Goal: Task Accomplishment & Management: Manage account settings

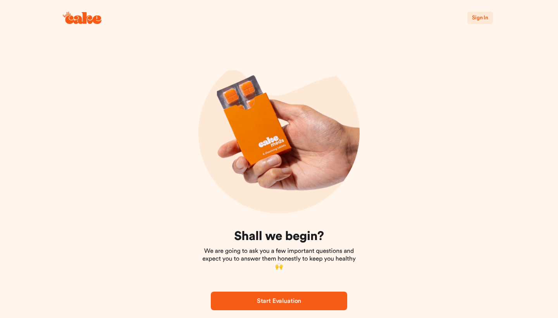
click at [474, 18] on span "Sign In" at bounding box center [480, 17] width 16 height 5
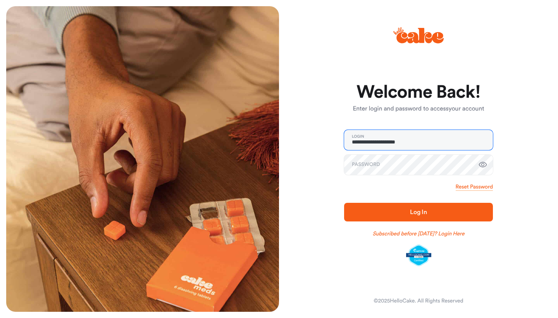
type input "**********"
click at [419, 212] on button "Log In" at bounding box center [418, 212] width 149 height 19
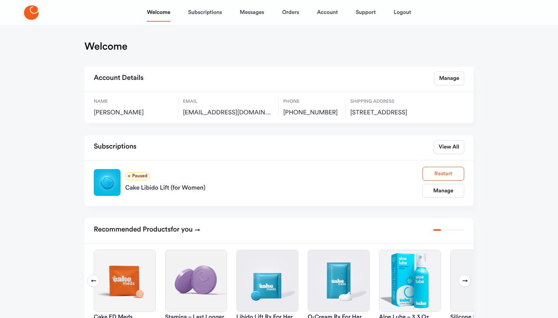
click at [437, 181] on button "Restart" at bounding box center [443, 174] width 42 height 14
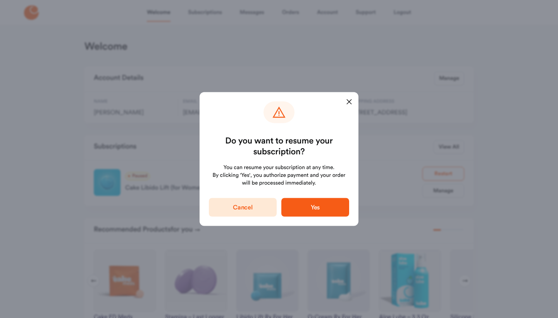
click at [312, 205] on span "Yes" at bounding box center [315, 207] width 9 height 6
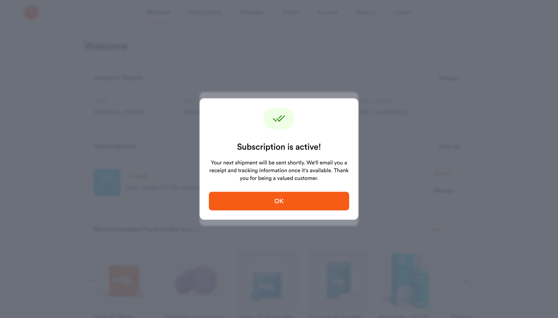
click at [290, 201] on span "OK" at bounding box center [278, 200] width 115 height 9
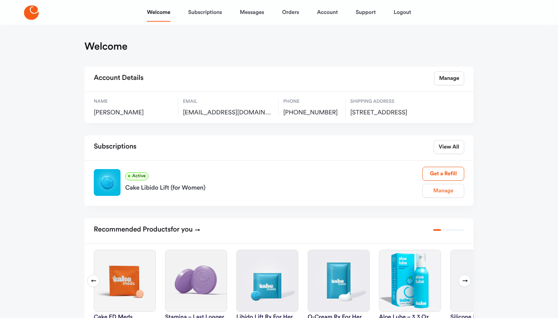
click at [448, 198] on link "Manage" at bounding box center [443, 191] width 42 height 14
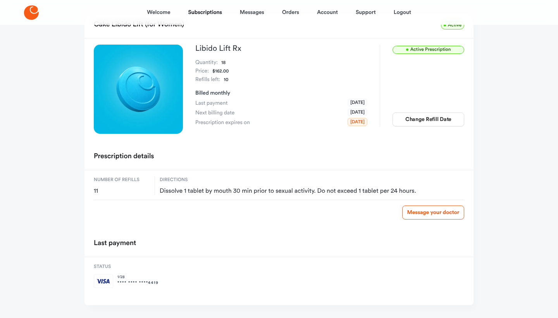
scroll to position [60, 0]
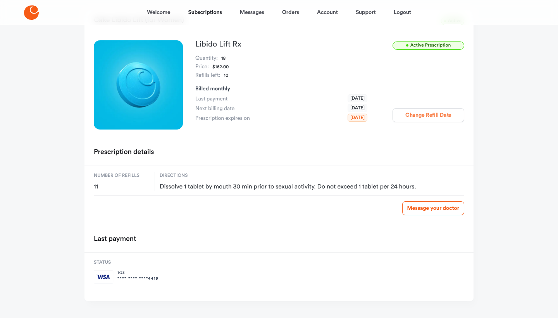
click at [424, 115] on button "Change Refill Date" at bounding box center [429, 115] width 72 height 14
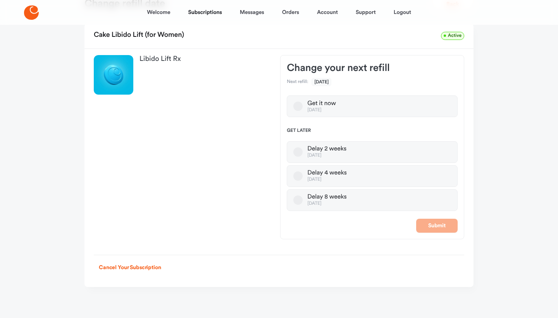
scroll to position [42, 0]
click at [298, 105] on button "Get it now [DATE]" at bounding box center [297, 106] width 9 height 9
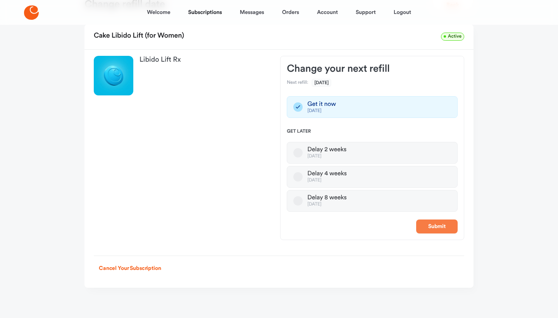
click at [434, 225] on button "Submit" at bounding box center [436, 226] width 41 height 14
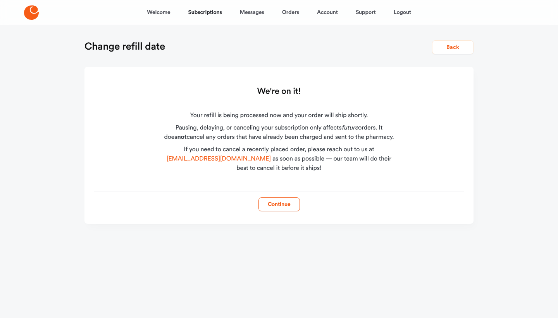
scroll to position [0, 0]
click at [274, 208] on button "Continue" at bounding box center [278, 204] width 41 height 14
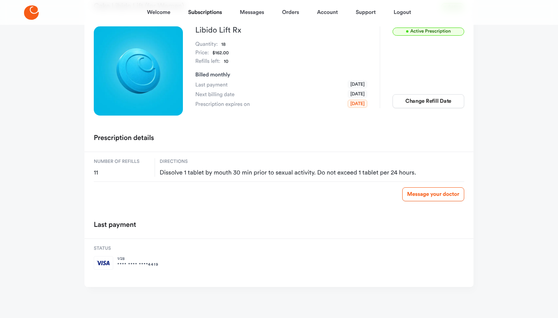
scroll to position [73, 0]
